Goal: Task Accomplishment & Management: Manage account settings

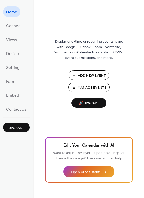
drag, startPoint x: 63, startPoint y: 1, endPoint x: 90, endPoint y: -12, distance: 29.6
click at [90, 0] on html "Home Connect Views Design Settings Form Embed Contact Us Upgrade Home Upgrade D…" at bounding box center [72, 99] width 144 height 198
click at [98, 76] on span "Add New Event" at bounding box center [92, 75] width 28 height 5
click at [85, 89] on span "Manage Events" at bounding box center [91, 87] width 29 height 5
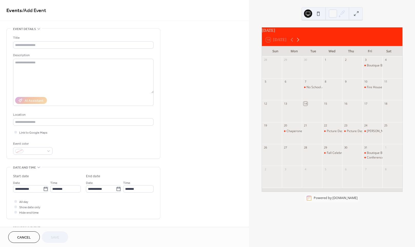
click at [298, 43] on icon at bounding box center [298, 40] width 6 height 6
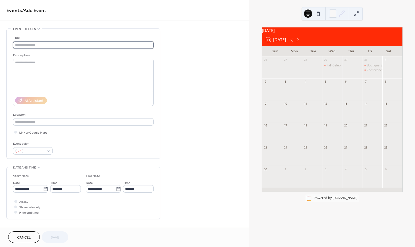
click at [48, 45] on input "text" at bounding box center [83, 44] width 141 height 7
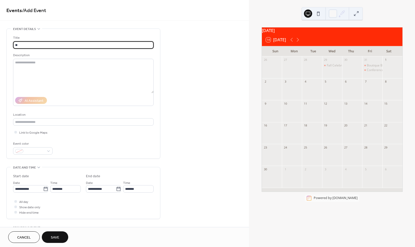
type input "*"
type input "**********"
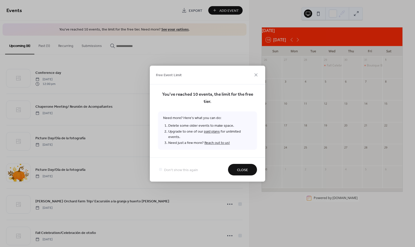
click at [245, 169] on span "Close" at bounding box center [242, 169] width 11 height 5
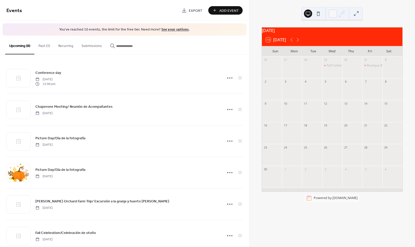
click at [50, 47] on button "Past (3)" at bounding box center [44, 45] width 20 height 18
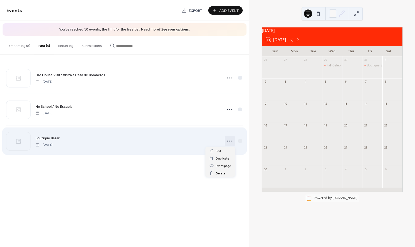
click at [229, 143] on icon at bounding box center [230, 141] width 8 height 8
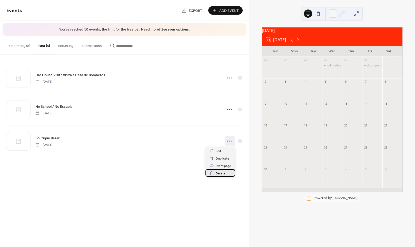
click at [223, 174] on span "Delete" at bounding box center [221, 173] width 10 height 5
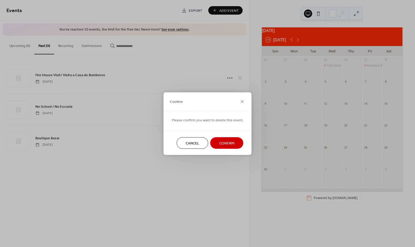
click at [232, 142] on span "Confirm" at bounding box center [226, 143] width 15 height 5
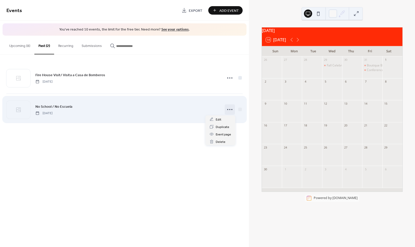
click at [232, 107] on icon at bounding box center [230, 109] width 8 height 8
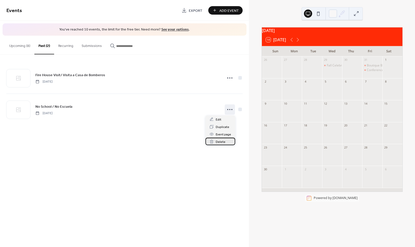
click at [224, 141] on span "Delete" at bounding box center [221, 141] width 10 height 5
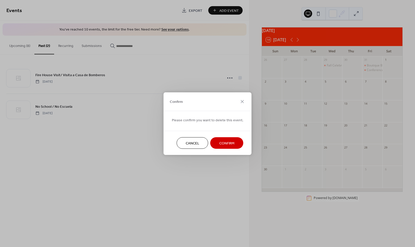
click at [226, 142] on span "Confirm" at bounding box center [226, 143] width 15 height 5
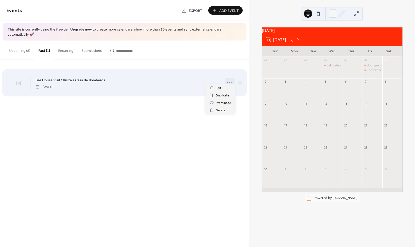
click at [232, 79] on icon at bounding box center [230, 83] width 8 height 8
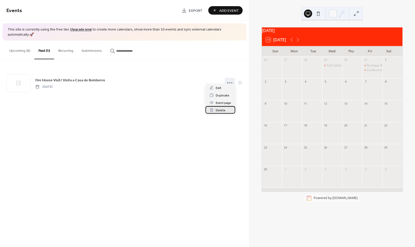
click at [220, 110] on span "Delete" at bounding box center [221, 110] width 10 height 5
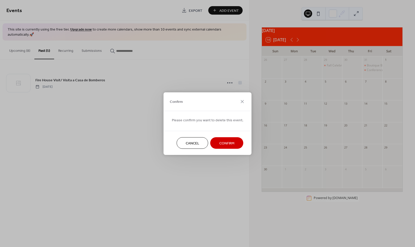
click at [229, 141] on span "Confirm" at bounding box center [226, 143] width 15 height 5
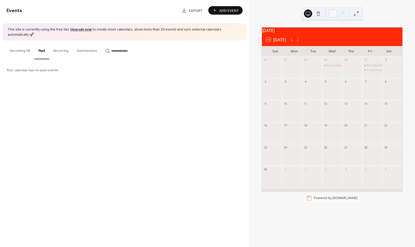
click at [196, 140] on div "Events Export Add Event This site is currently using the free tier. Upgrade now…" at bounding box center [124, 123] width 249 height 247
click at [25, 45] on button "Upcoming (8)" at bounding box center [19, 50] width 29 height 18
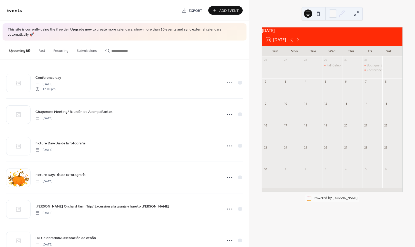
click at [228, 10] on span "Add Event" at bounding box center [228, 10] width 19 height 5
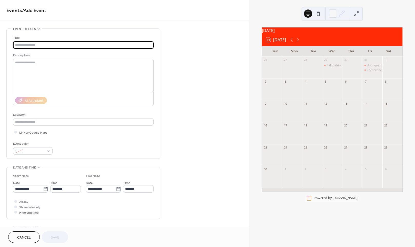
click at [108, 44] on input "text" at bounding box center [83, 44] width 141 height 7
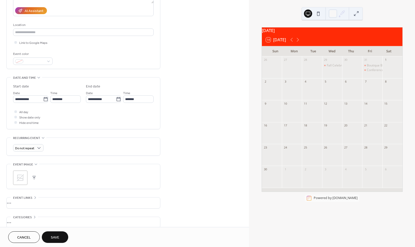
scroll to position [98, 0]
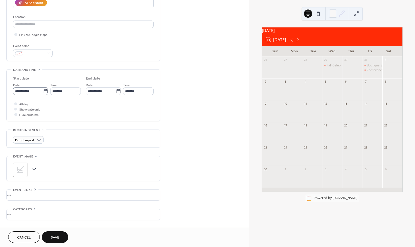
type input "**********"
click at [45, 94] on icon at bounding box center [45, 91] width 5 height 5
click at [43, 94] on input "**********" at bounding box center [28, 90] width 30 height 7
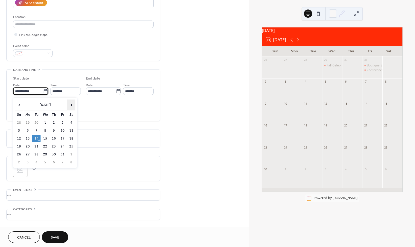
click at [73, 104] on span "›" at bounding box center [71, 105] width 8 height 10
click at [30, 131] on td "3" at bounding box center [28, 130] width 8 height 7
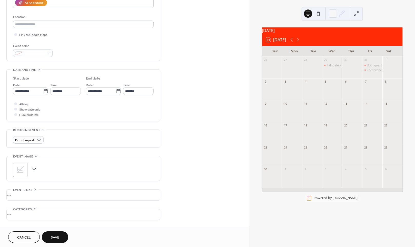
type input "**********"
click at [16, 105] on div at bounding box center [15, 103] width 3 height 3
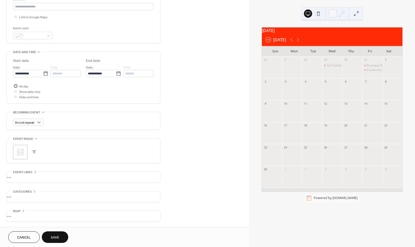
scroll to position [117, 0]
click at [64, 236] on button "Save" at bounding box center [55, 237] width 26 height 12
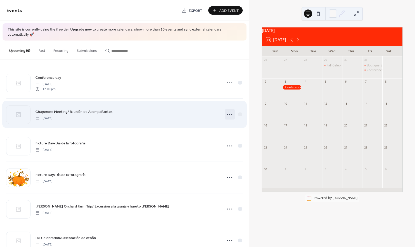
click at [226, 110] on icon at bounding box center [230, 114] width 8 height 8
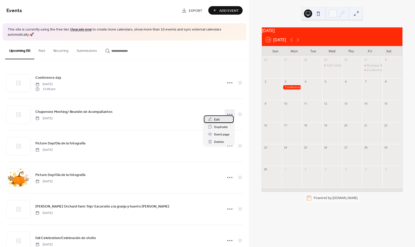
click at [215, 118] on span "Edit" at bounding box center [217, 119] width 6 height 5
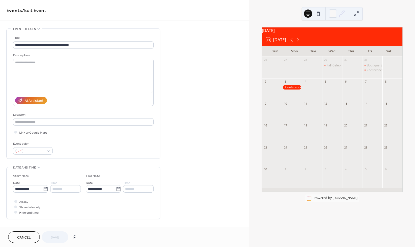
click at [299, 90] on div at bounding box center [292, 87] width 20 height 4
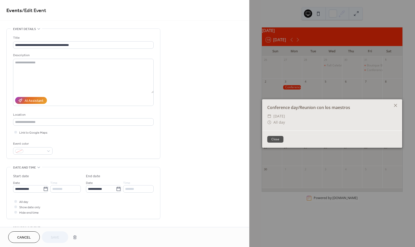
click at [299, 90] on div "Conference day/Reunion con los maestros ​ [DATE] ​ All day Close" at bounding box center [332, 123] width 166 height 247
click at [398, 104] on icon at bounding box center [396, 105] width 6 height 6
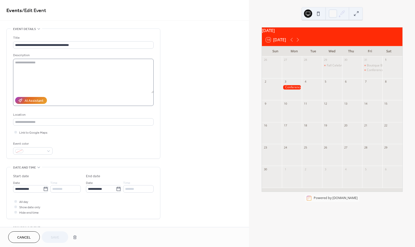
scroll to position [10, 0]
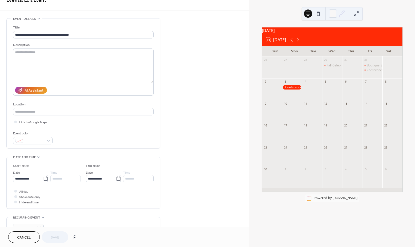
click at [28, 242] on button "Cancel" at bounding box center [24, 237] width 32 height 12
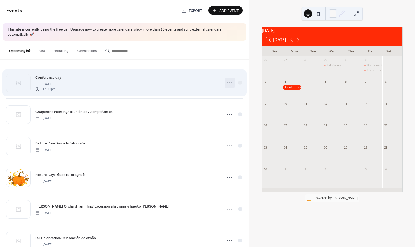
click at [227, 79] on icon at bounding box center [230, 83] width 8 height 8
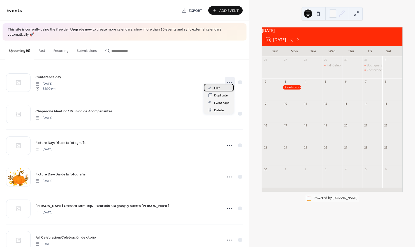
click at [225, 89] on div "Edit" at bounding box center [219, 87] width 30 height 7
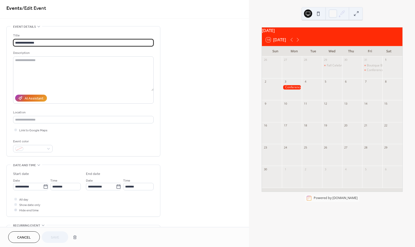
scroll to position [4, 0]
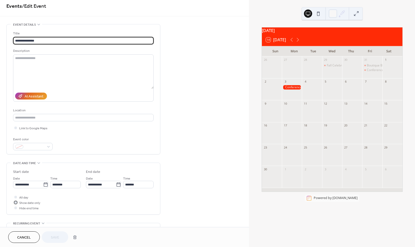
click at [17, 204] on div at bounding box center [15, 202] width 3 height 3
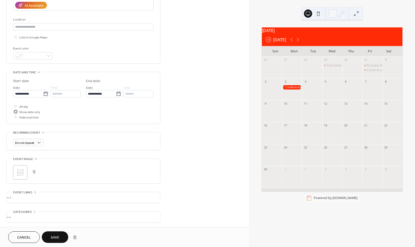
scroll to position [117, 0]
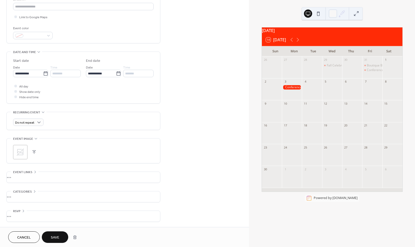
click at [58, 238] on span "Save" at bounding box center [55, 237] width 8 height 5
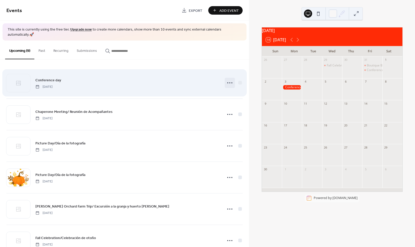
click at [227, 79] on icon at bounding box center [230, 83] width 8 height 8
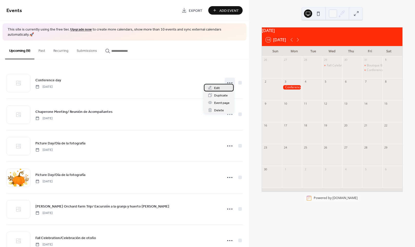
click at [221, 88] on div "Edit" at bounding box center [219, 87] width 30 height 7
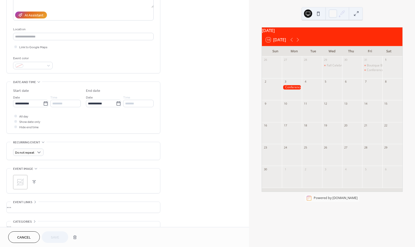
scroll to position [94, 0]
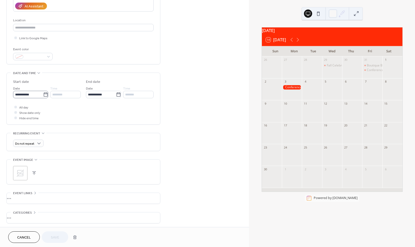
click at [47, 96] on label "**********" at bounding box center [30, 94] width 35 height 7
click at [43, 96] on input "**********" at bounding box center [28, 94] width 30 height 7
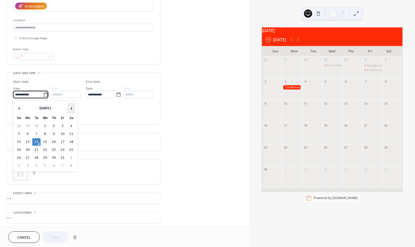
click at [71, 109] on span "›" at bounding box center [71, 108] width 8 height 10
click at [25, 133] on td "3" at bounding box center [28, 133] width 8 height 7
type input "**********"
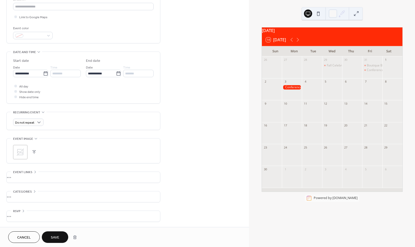
scroll to position [117, 0]
click at [55, 234] on button "Save" at bounding box center [55, 237] width 26 height 12
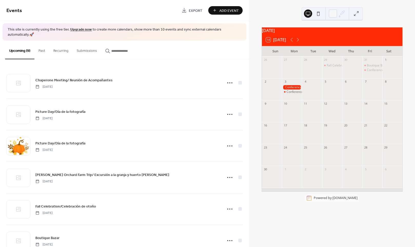
click at [292, 90] on div at bounding box center [292, 87] width 20 height 4
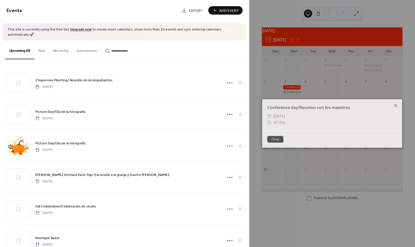
click at [398, 106] on icon at bounding box center [396, 105] width 6 height 6
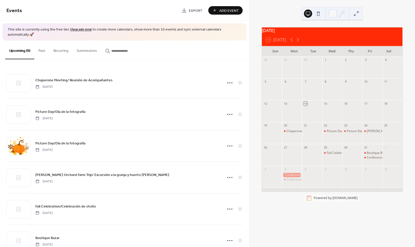
click at [292, 177] on div at bounding box center [292, 175] width 20 height 4
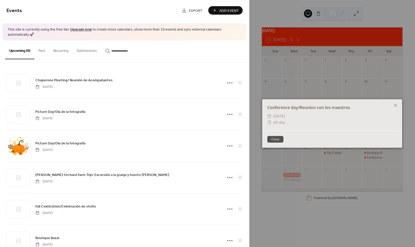
click at [270, 138] on button "Close" at bounding box center [275, 139] width 16 height 7
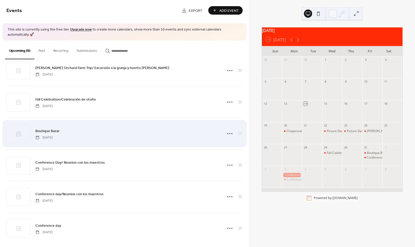
scroll to position [106, 0]
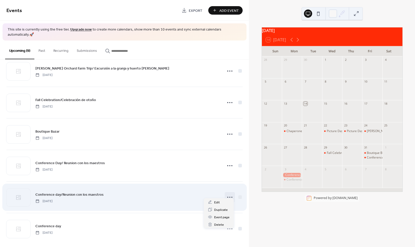
click at [228, 193] on icon at bounding box center [230, 197] width 8 height 8
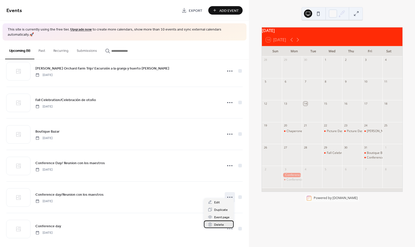
click at [225, 223] on div "Delete" at bounding box center [219, 224] width 30 height 7
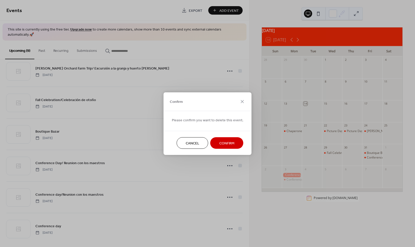
click at [234, 146] on button "Confirm" at bounding box center [226, 143] width 33 height 12
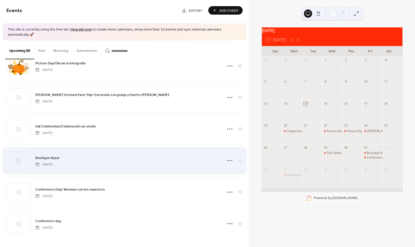
scroll to position [75, 0]
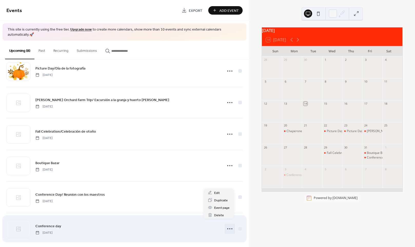
click at [228, 225] on icon at bounding box center [230, 229] width 8 height 8
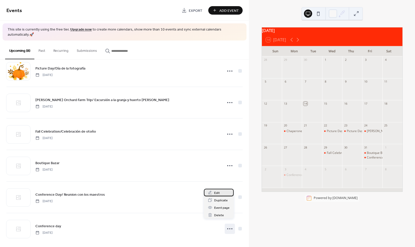
click at [223, 193] on div "Edit" at bounding box center [219, 192] width 30 height 7
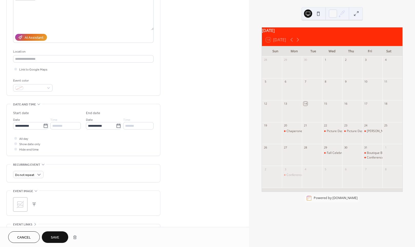
scroll to position [69, 0]
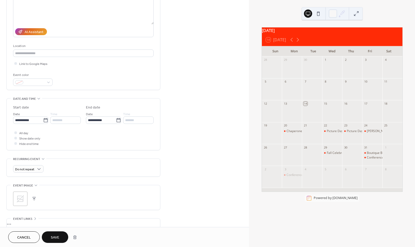
type input "**********"
click at [57, 240] on span "Save" at bounding box center [55, 237] width 8 height 5
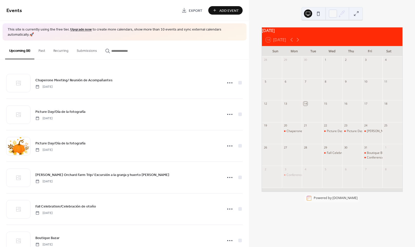
click at [224, 11] on span "Add Event" at bounding box center [228, 10] width 19 height 5
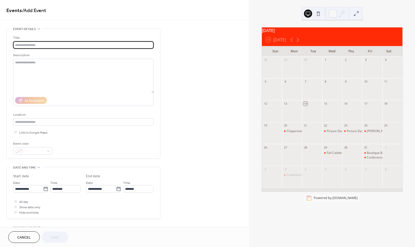
click at [80, 44] on input "text" at bounding box center [83, 44] width 141 height 7
type input "*"
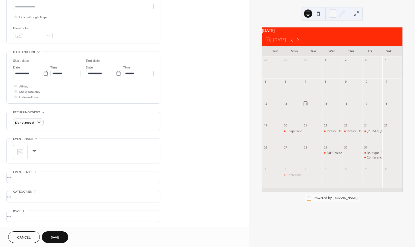
scroll to position [117, 0]
type input "**********"
click at [16, 91] on div at bounding box center [15, 91] width 3 height 3
click at [30, 75] on input "**********" at bounding box center [28, 73] width 30 height 7
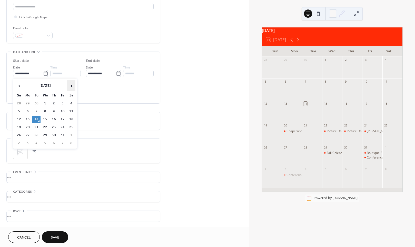
click at [70, 84] on span "›" at bounding box center [71, 86] width 8 height 10
click at [28, 111] on td "3" at bounding box center [28, 111] width 8 height 7
type input "**********"
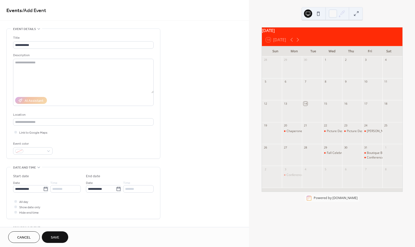
scroll to position [0, 0]
click at [39, 46] on input "**********" at bounding box center [83, 44] width 141 height 7
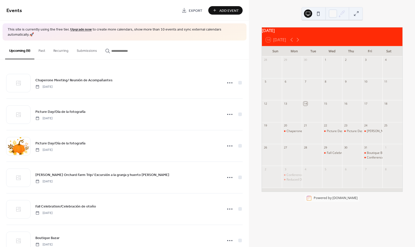
click at [182, 41] on div "Upcoming (9) Past Recurring Submissions" at bounding box center [124, 50] width 249 height 19
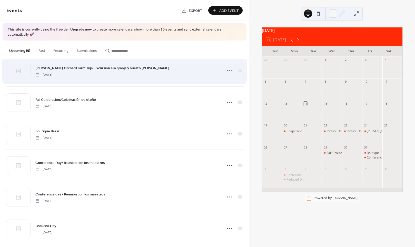
scroll to position [106, 0]
